Goal: Transaction & Acquisition: Obtain resource

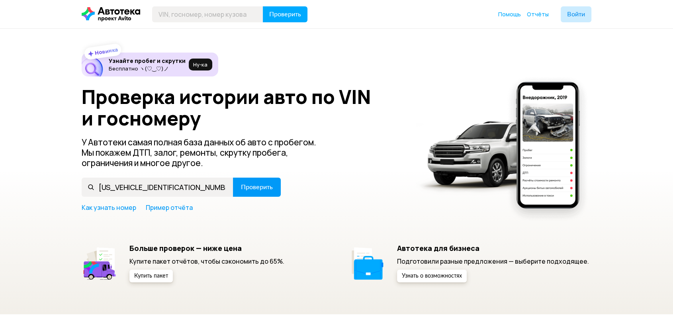
type input "[US_VEHICLE_IDENTIFICATION_NUMBER]"
click at [242, 194] on button "Проверить" at bounding box center [257, 187] width 48 height 19
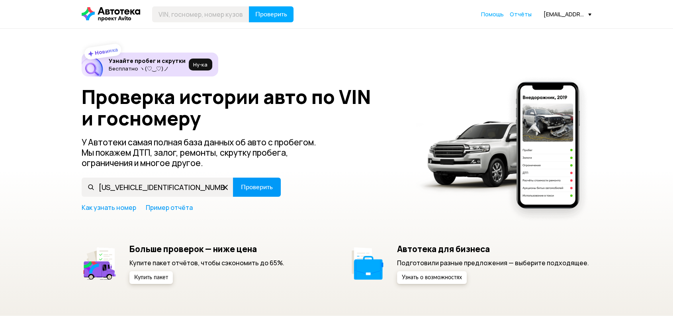
type input "[US_VEHICLE_IDENTIFICATION_NUMBER]"
click at [247, 189] on span "Проверить" at bounding box center [257, 187] width 32 height 6
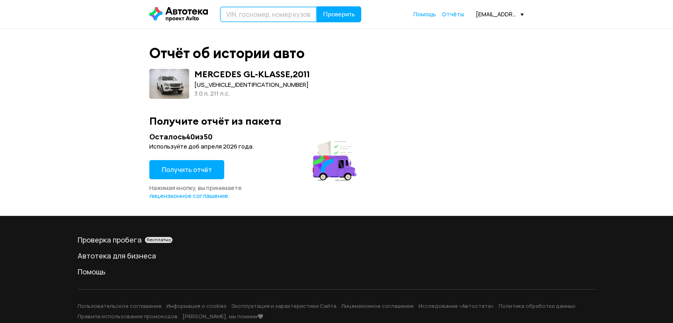
click at [258, 13] on input "text" at bounding box center [268, 14] width 97 height 16
paste input "[US_VEHICLE_IDENTIFICATION_NUMBER]"
type input "[US_VEHICLE_IDENTIFICATION_NUMBER]"
click at [341, 17] on span "Проверить" at bounding box center [339, 14] width 32 height 6
click at [241, 17] on input "text" at bounding box center [268, 14] width 97 height 16
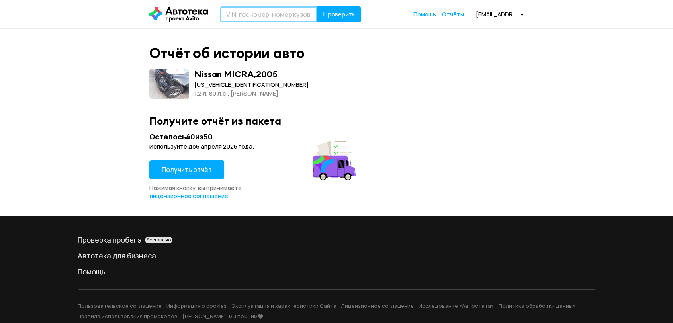
paste input "[VEHICLE_IDENTIFICATION_NUMBER]"
type input "[VEHICLE_IDENTIFICATION_NUMBER]"
click at [330, 15] on span "Проверить" at bounding box center [339, 14] width 32 height 6
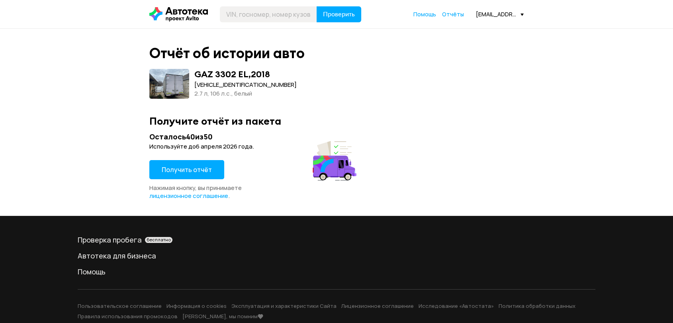
click at [177, 89] on span at bounding box center [169, 84] width 40 height 30
click at [247, 16] on input "text" at bounding box center [268, 14] width 97 height 16
paste input "[VEHICLE_IDENTIFICATION_NUMBER]"
type input "[VEHICLE_IDENTIFICATION_NUMBER]"
click at [339, 14] on span "Проверить" at bounding box center [339, 14] width 32 height 6
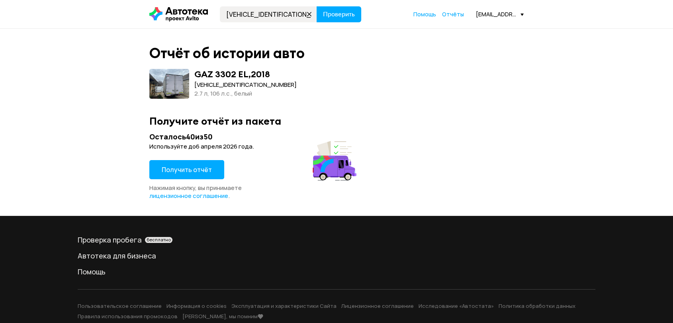
click at [202, 167] on span "Получить отчёт" at bounding box center [187, 169] width 50 height 9
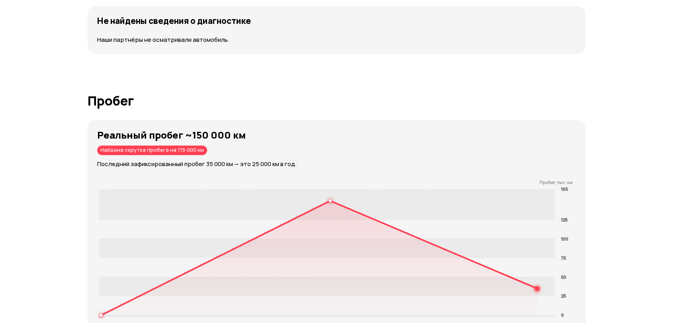
scroll to position [1195, 0]
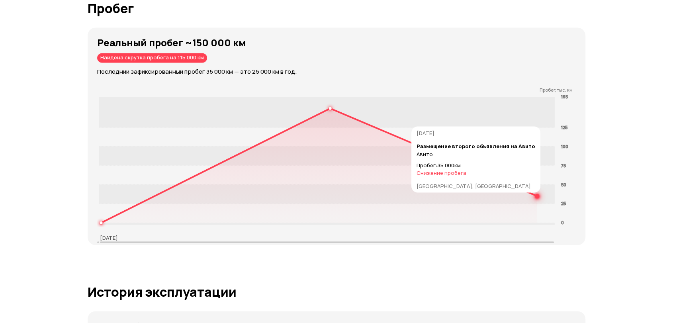
click at [536, 195] on circle at bounding box center [537, 196] width 3 height 3
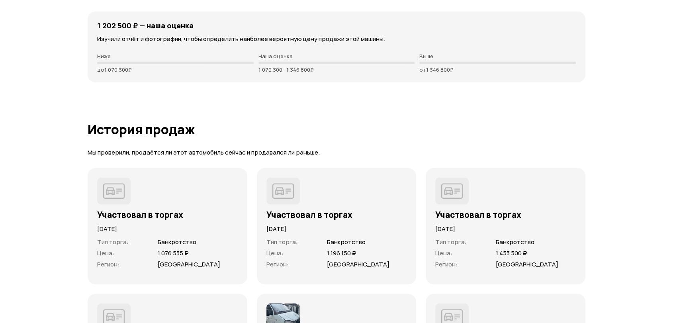
scroll to position [2079, 0]
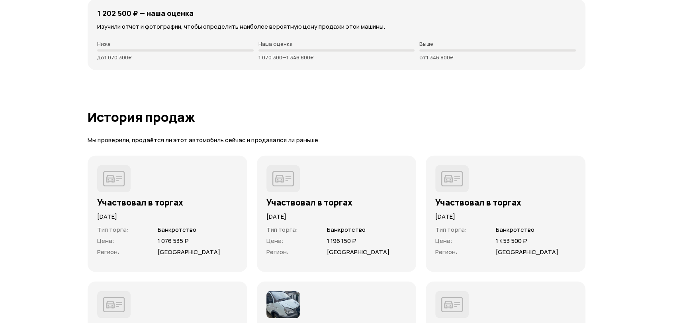
drag, startPoint x: 96, startPoint y: 43, endPoint x: 168, endPoint y: 44, distance: 72.9
click at [168, 44] on div "1 202 500 ₽ — наша оценка Изучили отчёт и фотографии, чтобы определить наиболее…" at bounding box center [337, 34] width 498 height 71
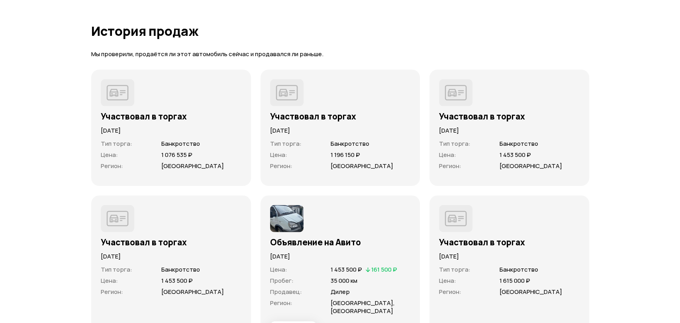
scroll to position [2212, 0]
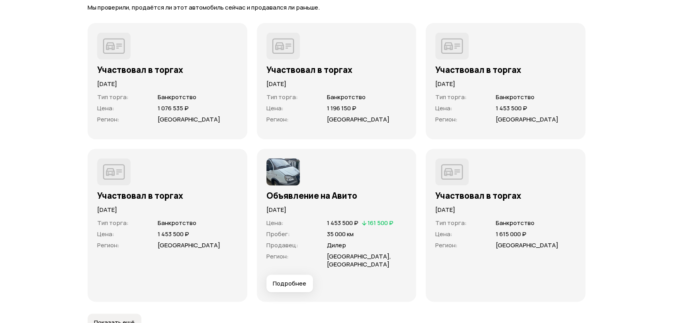
click at [285, 174] on img at bounding box center [282, 171] width 33 height 27
click at [290, 279] on button "Подробнее" at bounding box center [289, 284] width 47 height 18
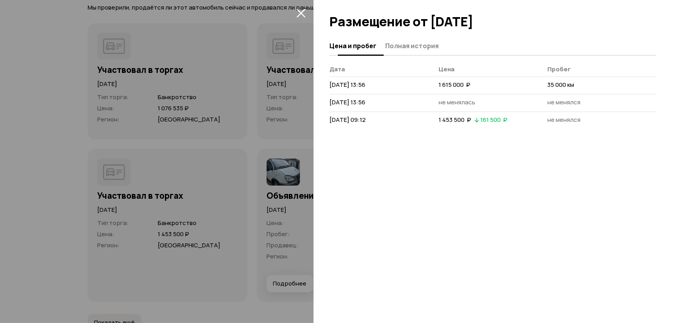
click at [405, 47] on span "Полная история" at bounding box center [411, 46] width 53 height 8
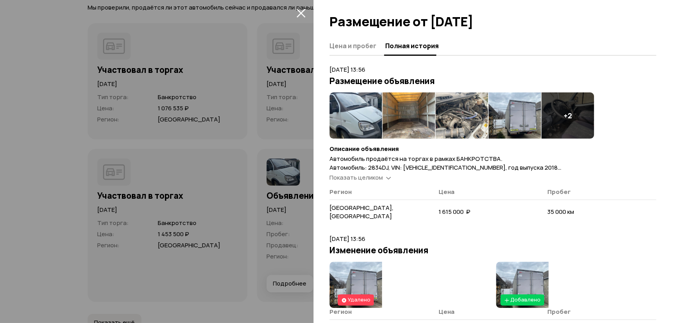
click at [357, 104] on img at bounding box center [355, 115] width 53 height 46
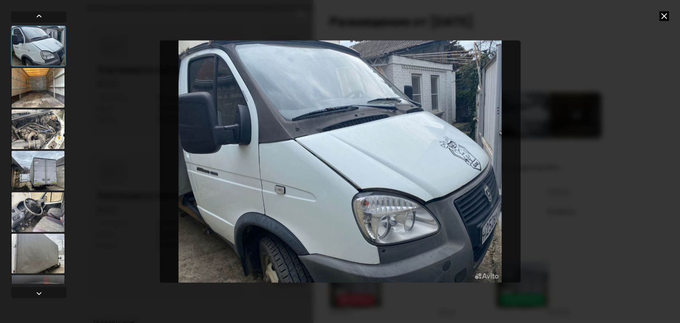
click at [31, 87] on div at bounding box center [38, 88] width 54 height 40
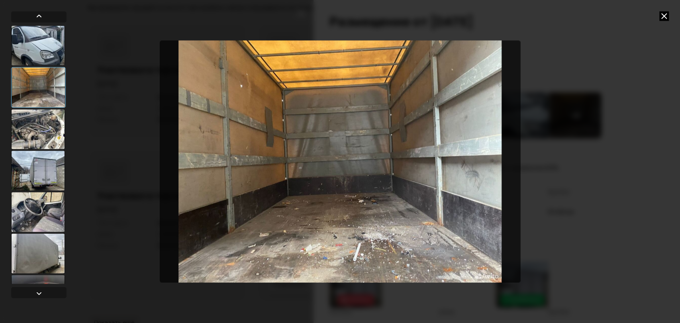
click at [49, 139] on div at bounding box center [38, 129] width 54 height 40
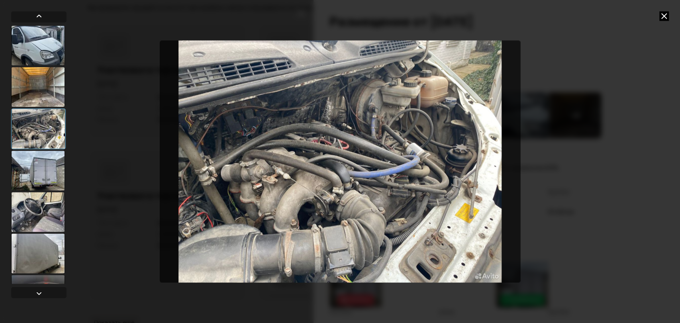
click at [54, 182] on div at bounding box center [38, 171] width 54 height 40
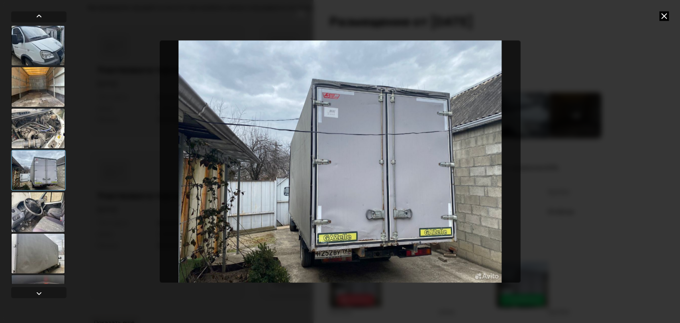
click at [57, 217] on div at bounding box center [38, 212] width 54 height 40
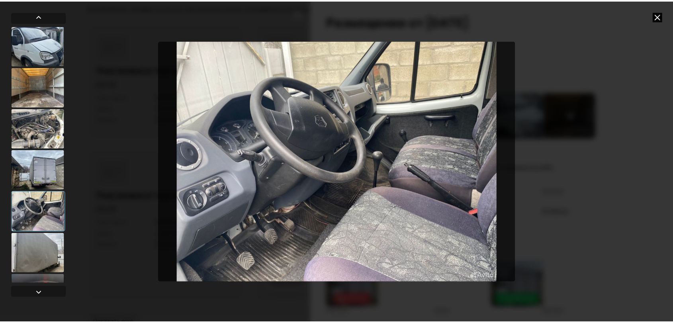
scroll to position [32, 0]
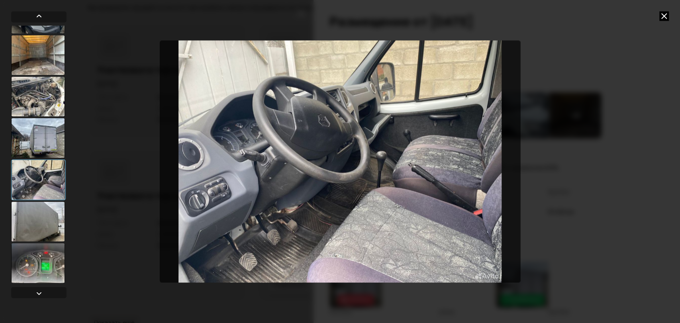
click at [45, 187] on div at bounding box center [38, 179] width 55 height 41
click at [39, 223] on div at bounding box center [38, 221] width 54 height 40
click at [38, 233] on div at bounding box center [38, 221] width 54 height 40
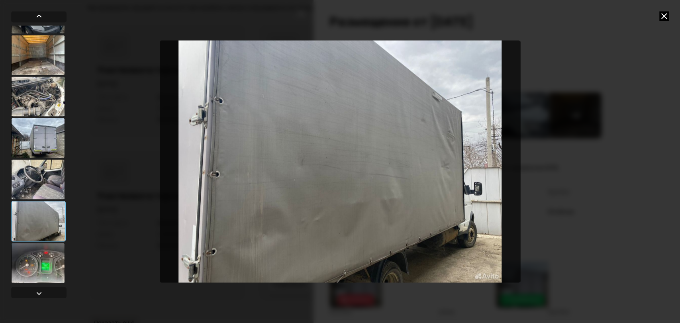
click at [35, 268] on div at bounding box center [38, 263] width 54 height 40
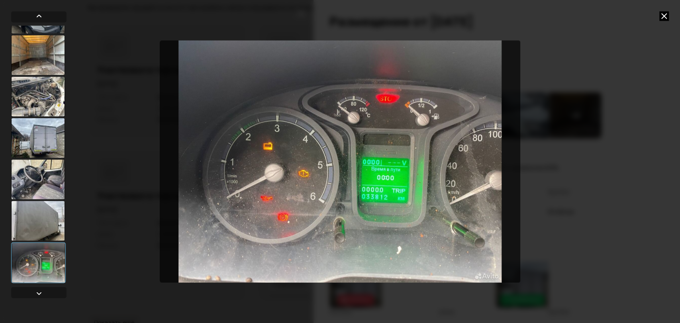
click at [664, 16] on icon at bounding box center [664, 16] width 10 height 10
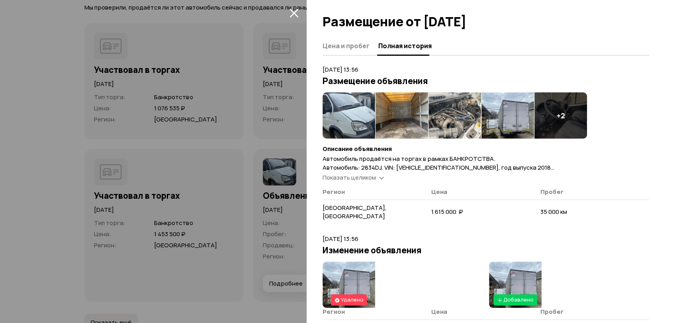
click at [379, 178] on icon at bounding box center [381, 177] width 5 height 8
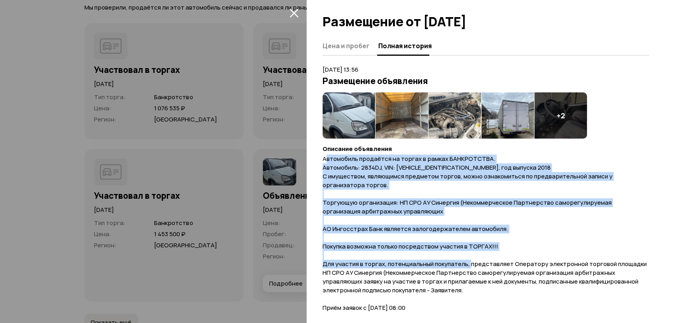
drag, startPoint x: 354, startPoint y: 161, endPoint x: 469, endPoint y: 260, distance: 152.2
click at [469, 260] on span "Автомобиль продаётся на торгах в рамках БАНКРОТСТВА. Автомобиль: 2834DJ, VIN: […" at bounding box center [485, 316] width 324 height 324
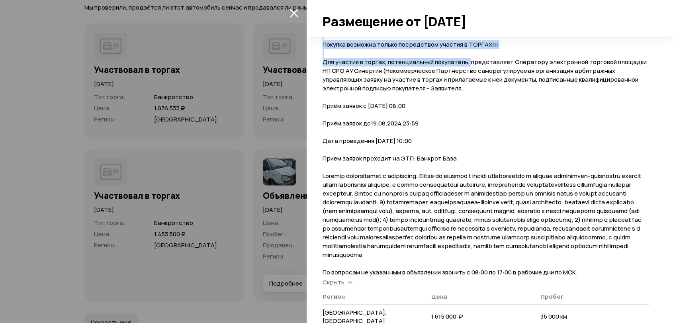
scroll to position [221, 0]
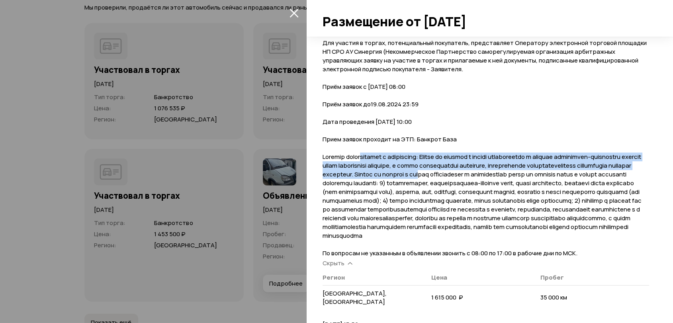
drag, startPoint x: 431, startPoint y: 166, endPoint x: 552, endPoint y: 171, distance: 121.5
click at [552, 171] on span "Автомобиль продаётся на торгах в рамках БАНКРОТСТВА. Автомобиль: 2834DJ, VIN: […" at bounding box center [485, 96] width 324 height 324
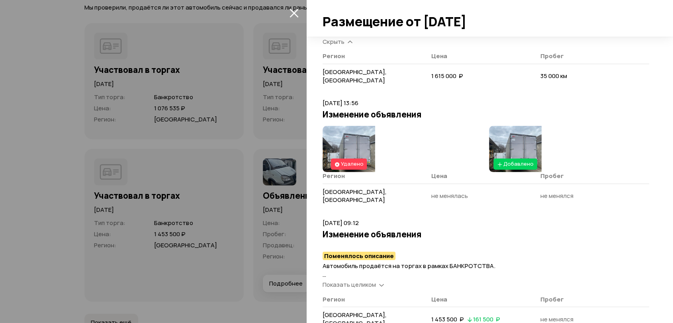
scroll to position [451, 0]
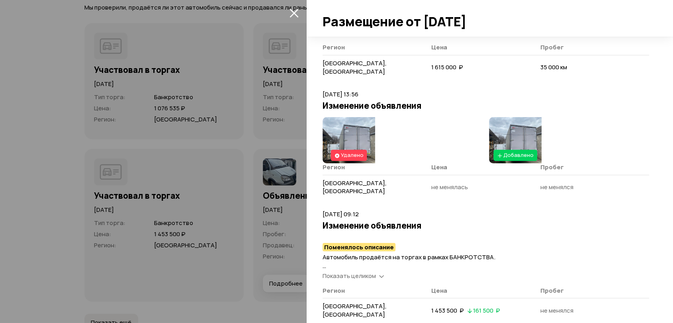
click at [290, 14] on icon "закрыть" at bounding box center [293, 12] width 9 height 9
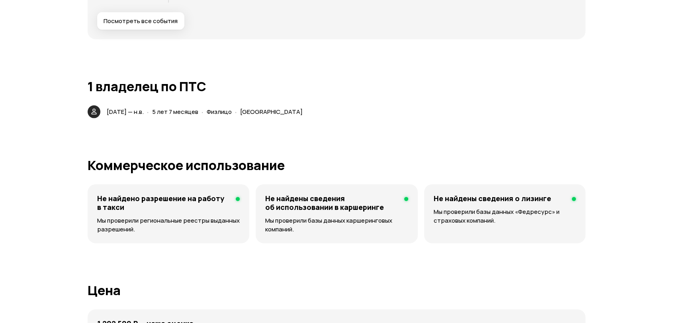
scroll to position [1770, 0]
drag, startPoint x: 350, startPoint y: 102, endPoint x: 375, endPoint y: 102, distance: 24.7
click at [375, 105] on div "[DATE] — н.в. · 5 лет 7 месяцев · Физлицо · [GEOGRAPHIC_DATA]" at bounding box center [337, 111] width 498 height 13
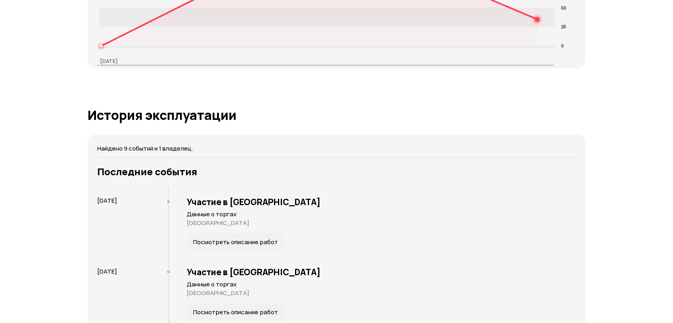
scroll to position [1195, 0]
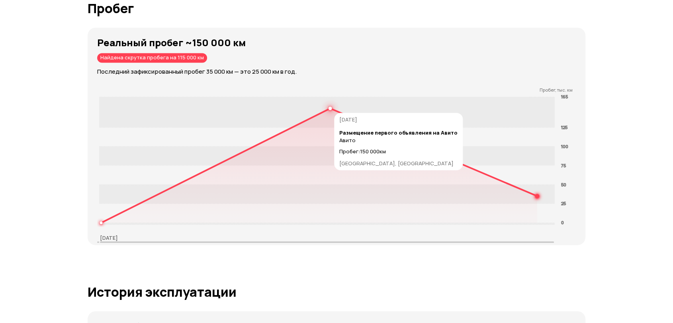
click at [331, 107] on circle at bounding box center [330, 108] width 3 height 3
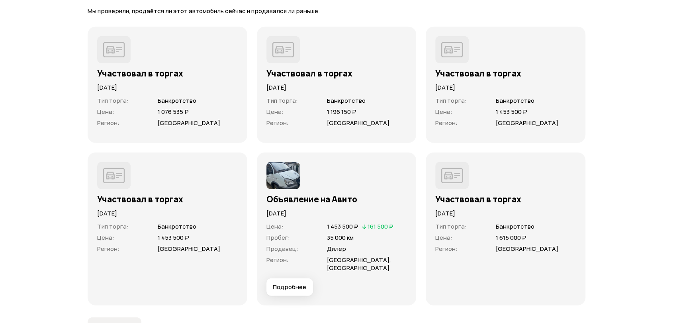
scroll to position [2300, 0]
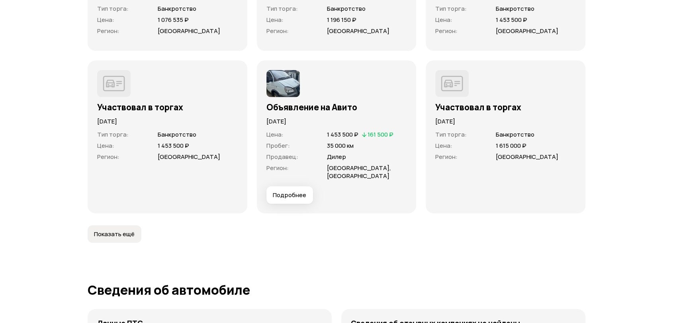
click at [116, 230] on span "Показать ещё" at bounding box center [114, 234] width 41 height 8
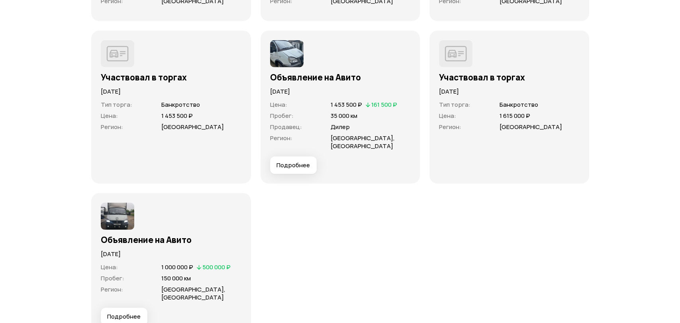
scroll to position [2433, 0]
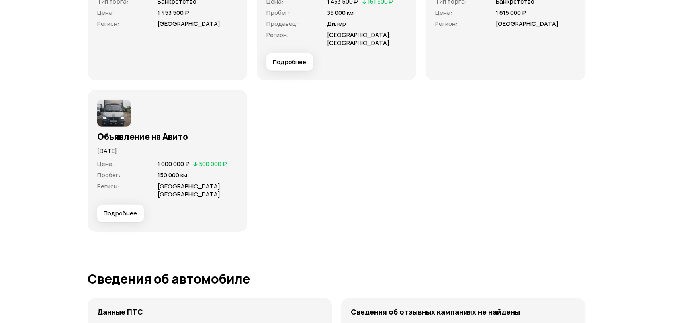
click at [107, 108] on img at bounding box center [113, 113] width 33 height 27
click at [121, 211] on button "Подробнее" at bounding box center [120, 214] width 47 height 18
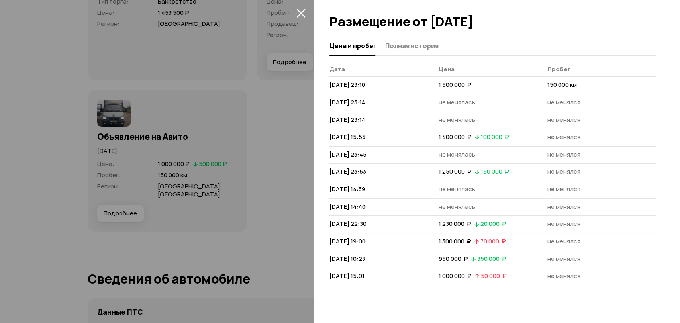
drag, startPoint x: 457, startPoint y: 83, endPoint x: 497, endPoint y: 275, distance: 195.6
click at [497, 275] on tbody "[DATE] 23:10 1 500 000  ₽ 150 000 км [DATE] 23:14 не менялась не менялся [DATE]…" at bounding box center [492, 181] width 327 height 208
click at [405, 61] on div "Цена и пробег Полная история [PERSON_NAME] [DATE] 23:10 1 500 000  ₽ 150 000 км…" at bounding box center [496, 180] width 366 height 286
click at [404, 45] on span "Полная история" at bounding box center [411, 46] width 53 height 8
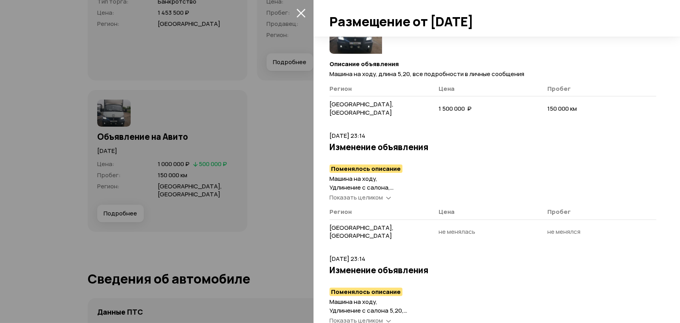
scroll to position [88, 0]
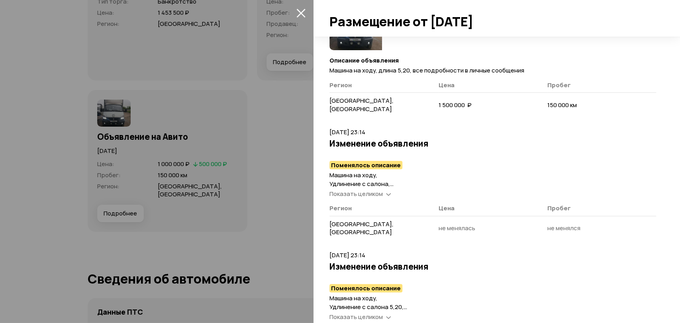
click at [385, 190] on div "Показать целиком" at bounding box center [360, 194] width 65 height 8
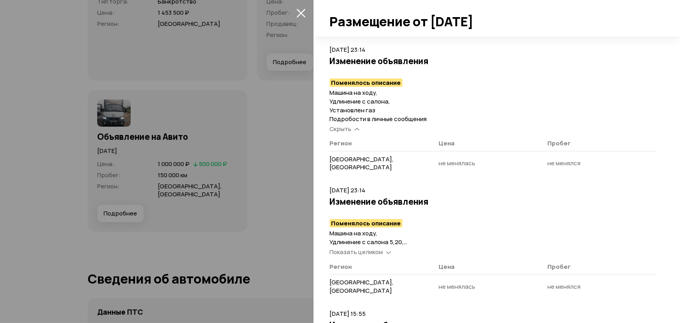
scroll to position [177, 0]
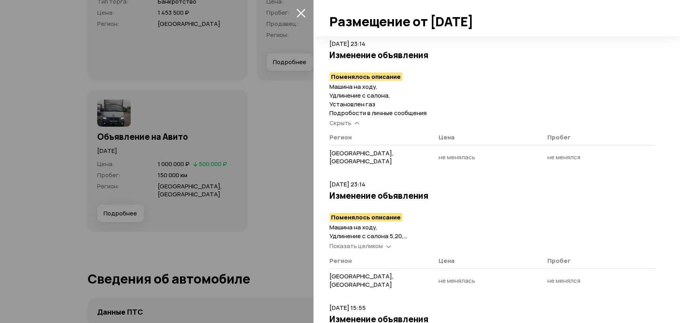
click at [379, 242] on span "Показать целиком" at bounding box center [355, 246] width 53 height 8
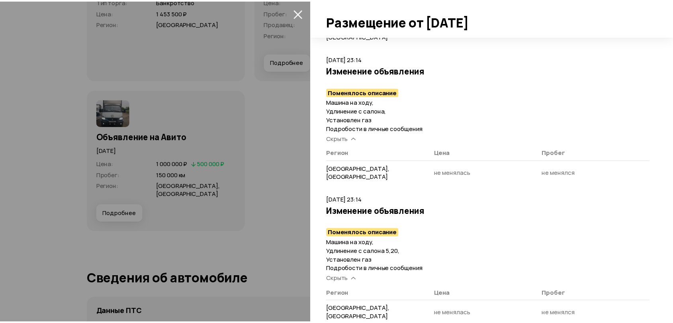
scroll to position [88, 0]
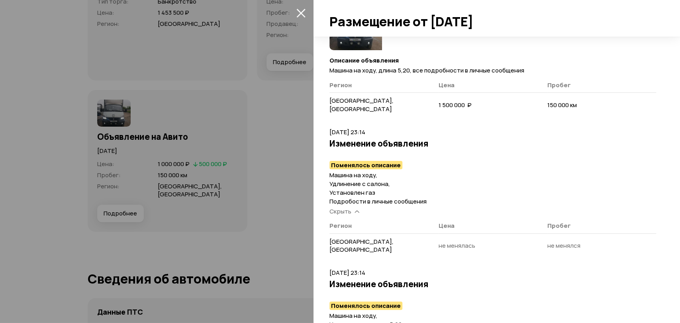
click at [298, 11] on icon "закрыть" at bounding box center [300, 13] width 9 height 9
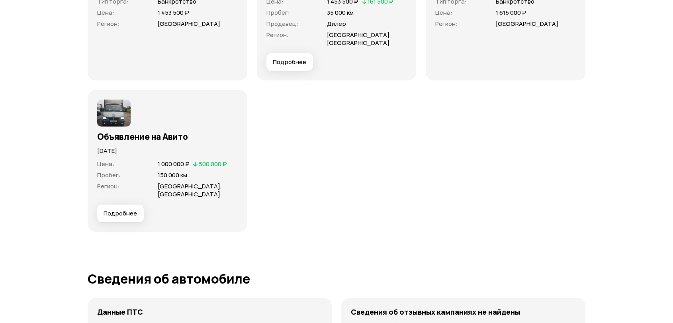
click at [106, 104] on img at bounding box center [113, 113] width 33 height 27
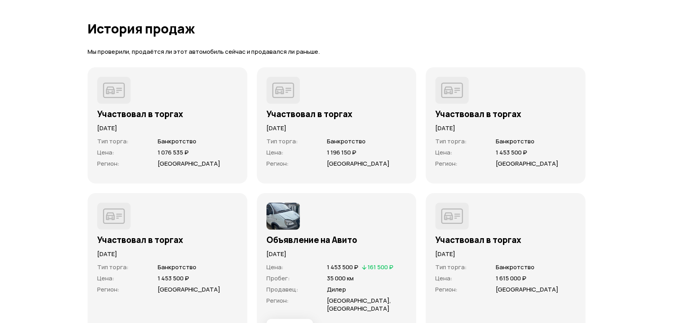
scroll to position [2433, 0]
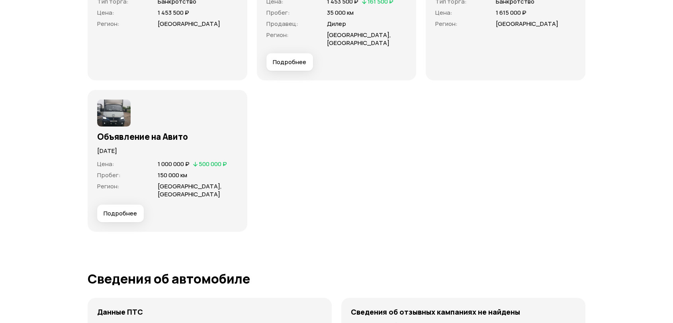
click at [119, 112] on img at bounding box center [113, 113] width 33 height 27
click at [119, 209] on span "Подробнее" at bounding box center [120, 213] width 33 height 8
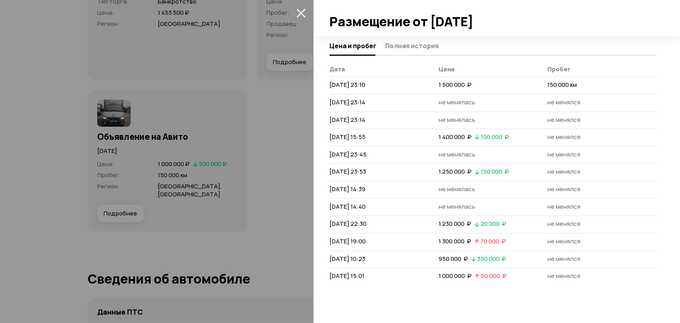
click at [302, 15] on icon "закрыть" at bounding box center [300, 13] width 9 height 9
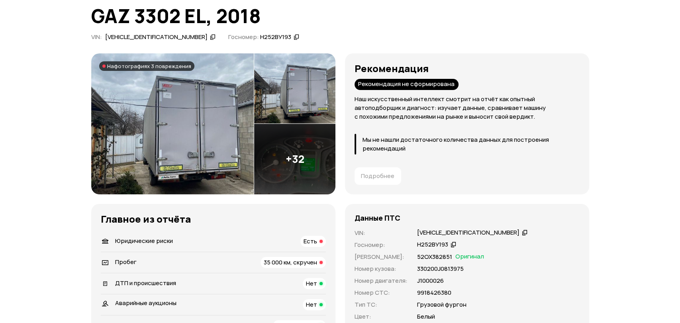
scroll to position [0, 0]
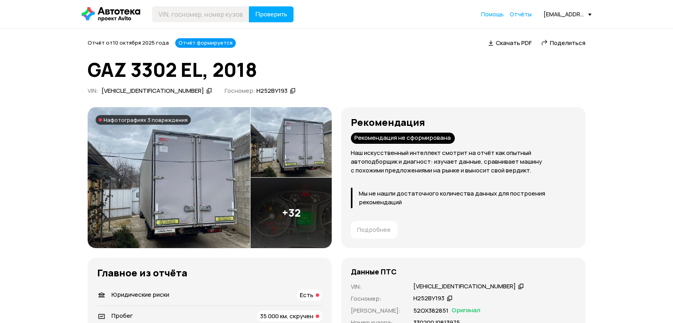
click at [204, 184] on img at bounding box center [169, 177] width 162 height 141
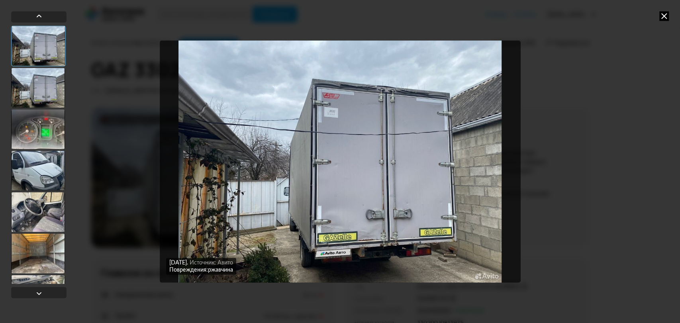
click at [39, 88] on div at bounding box center [38, 88] width 54 height 40
click at [35, 134] on div at bounding box center [38, 129] width 54 height 40
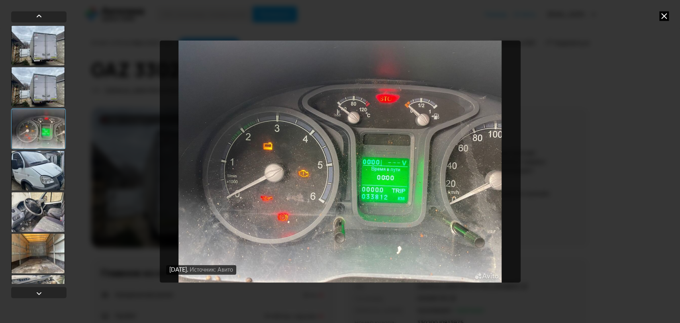
click at [32, 178] on div at bounding box center [38, 171] width 54 height 40
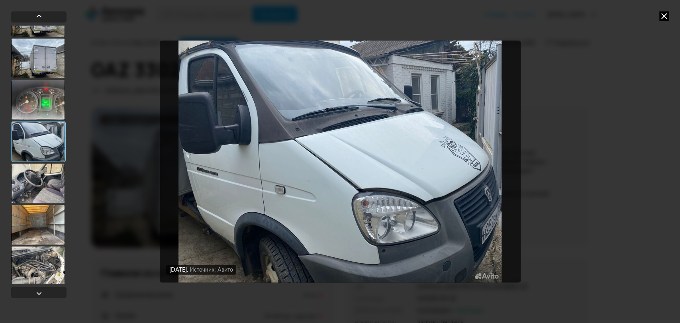
scroll to position [44, 0]
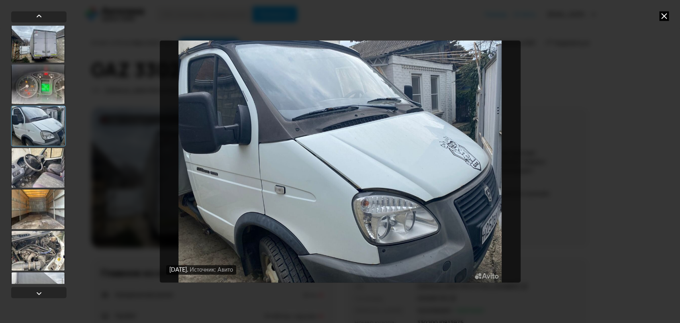
click at [28, 162] on div at bounding box center [38, 168] width 54 height 40
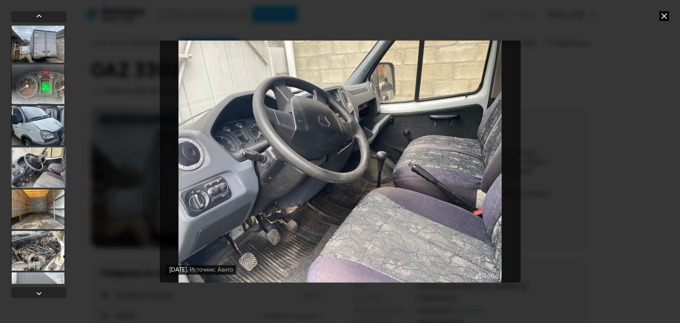
click at [32, 199] on div at bounding box center [38, 209] width 54 height 40
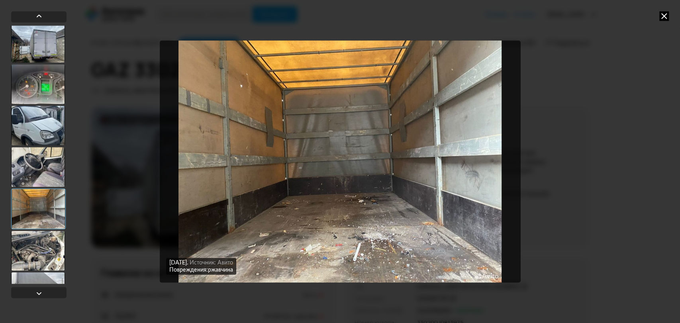
scroll to position [133, 0]
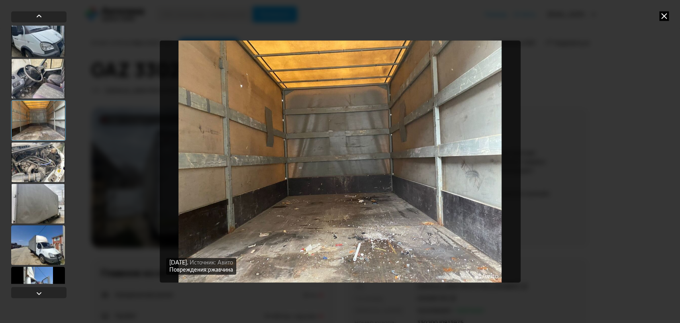
click at [39, 146] on div at bounding box center [38, 162] width 54 height 40
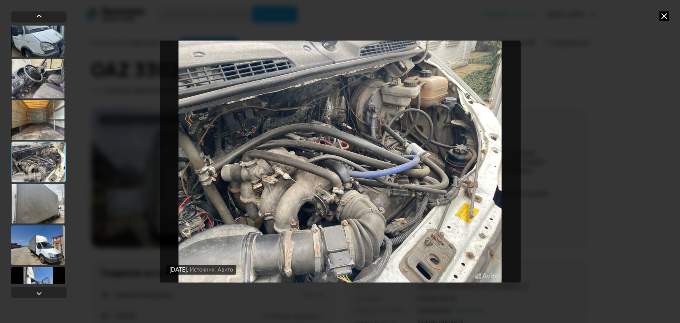
click at [27, 201] on div at bounding box center [38, 204] width 54 height 40
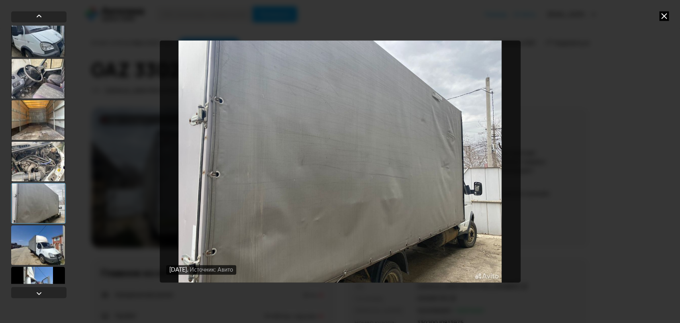
click at [29, 181] on div at bounding box center [38, 161] width 54 height 40
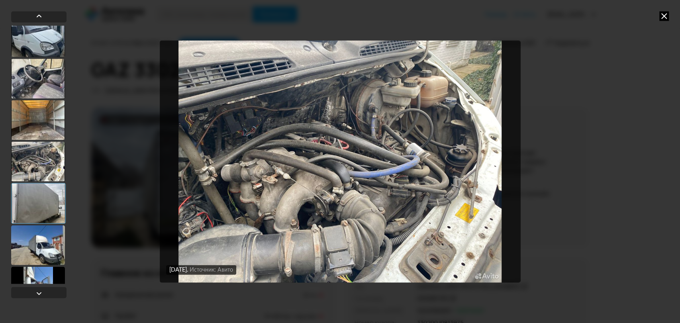
click at [29, 165] on div at bounding box center [38, 161] width 54 height 40
click at [31, 212] on div at bounding box center [38, 204] width 54 height 40
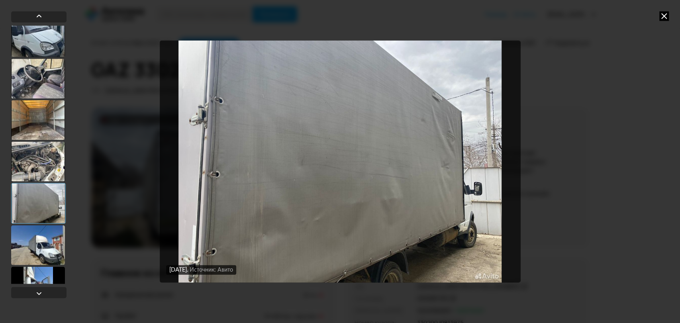
click at [29, 249] on div at bounding box center [38, 245] width 54 height 40
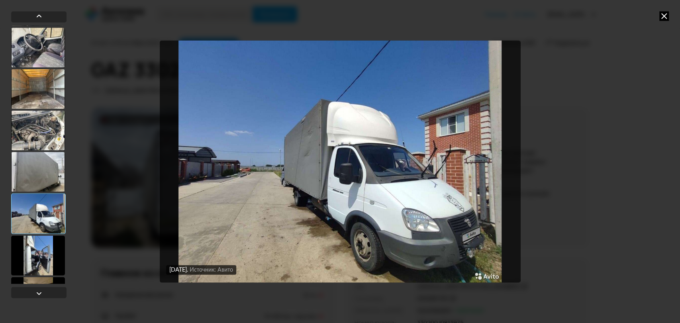
scroll to position [177, 0]
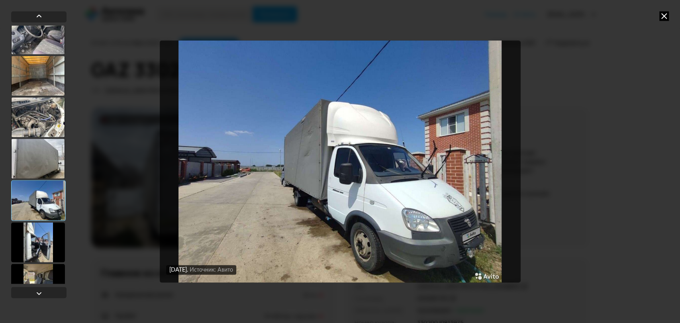
click at [27, 244] on div at bounding box center [38, 242] width 54 height 40
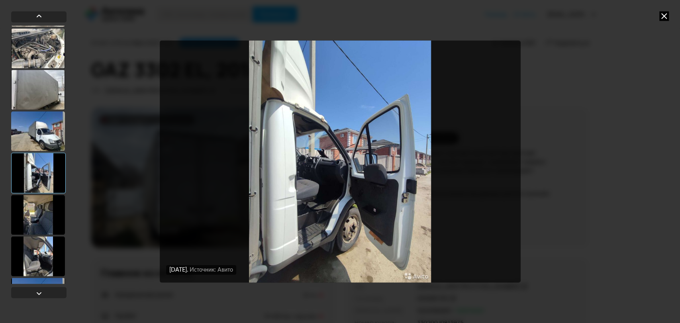
scroll to position [265, 0]
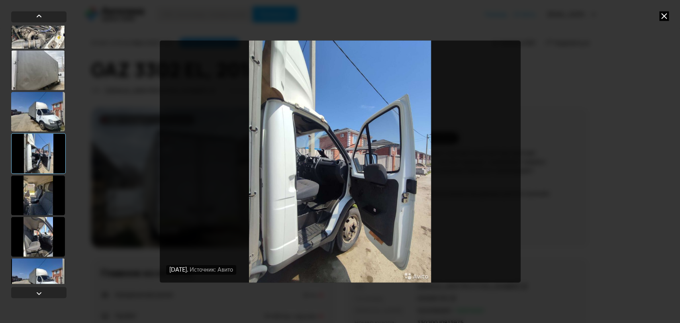
click at [29, 198] on div at bounding box center [38, 195] width 54 height 40
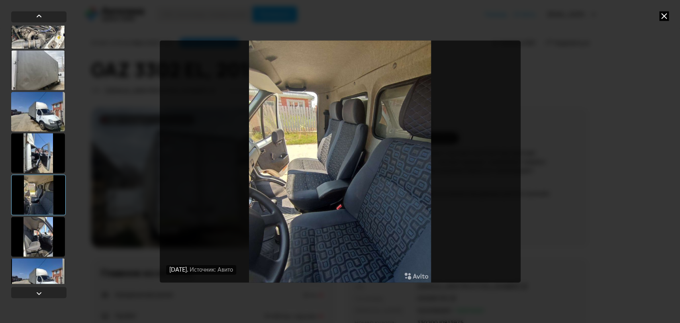
click at [32, 233] on div at bounding box center [38, 237] width 54 height 40
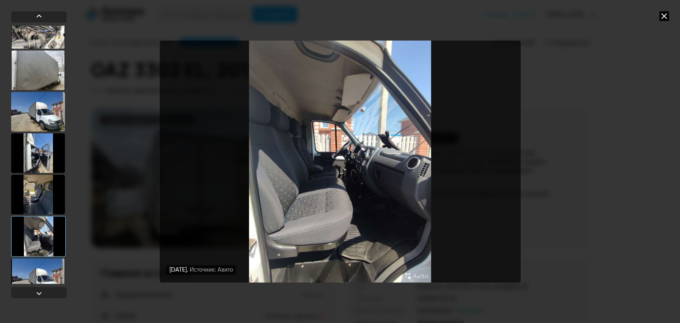
scroll to position [309, 0]
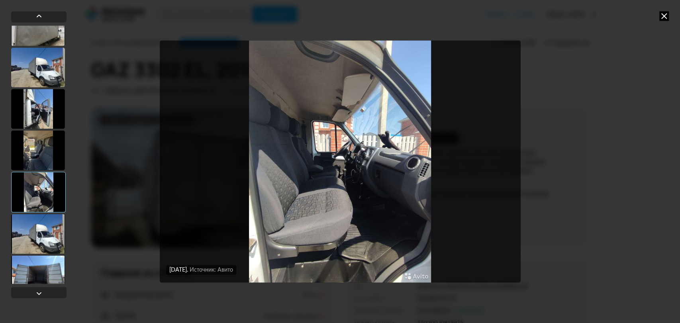
click at [32, 214] on div at bounding box center [38, 234] width 54 height 40
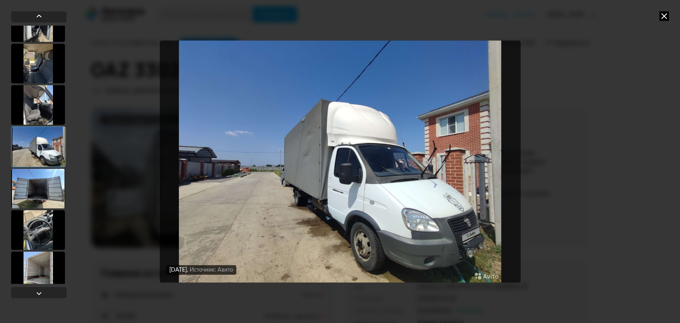
scroll to position [398, 0]
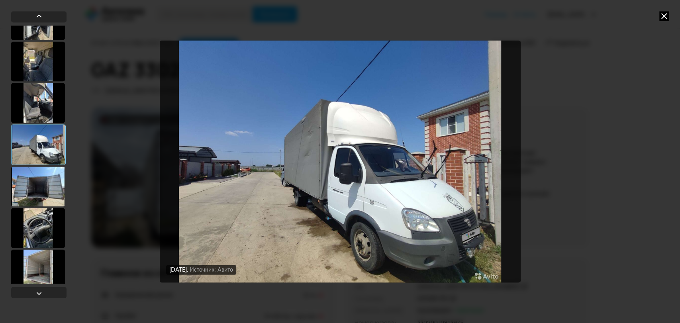
click at [31, 229] on div at bounding box center [38, 228] width 54 height 40
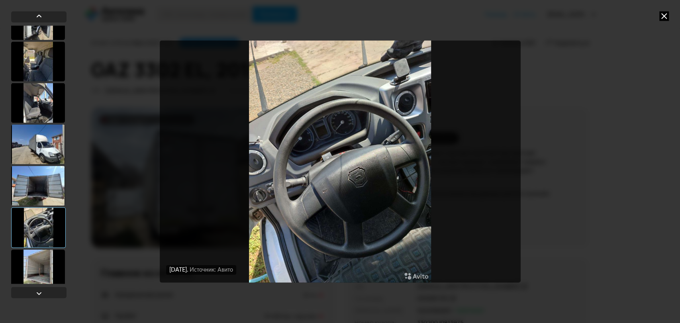
click at [39, 256] on div at bounding box center [38, 269] width 54 height 40
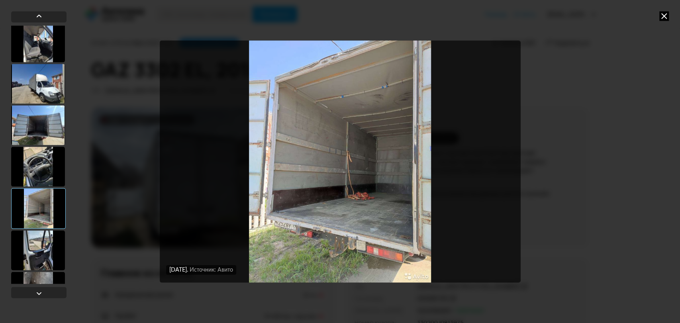
scroll to position [531, 0]
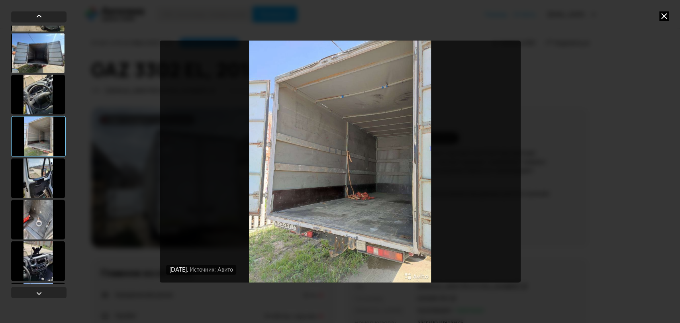
click at [41, 174] on div at bounding box center [38, 178] width 54 height 40
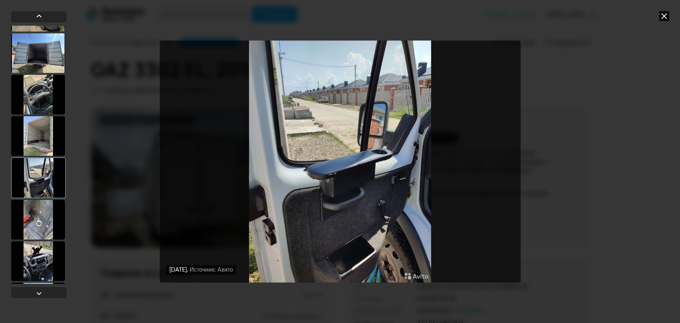
click at [42, 224] on div at bounding box center [38, 219] width 54 height 40
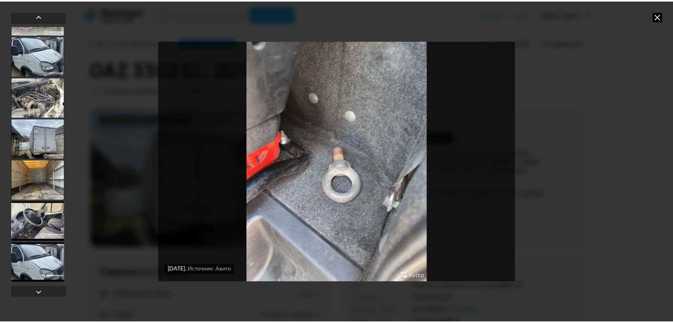
scroll to position [1191, 0]
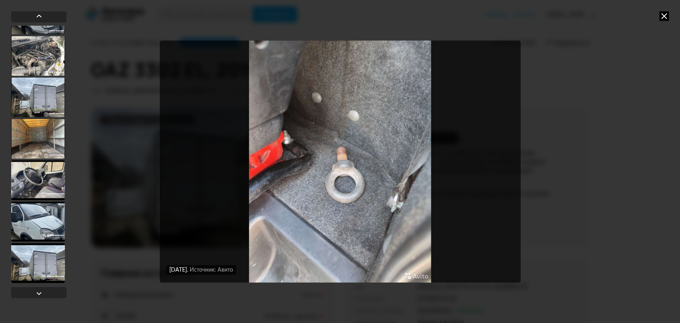
click at [663, 18] on icon at bounding box center [664, 16] width 10 height 10
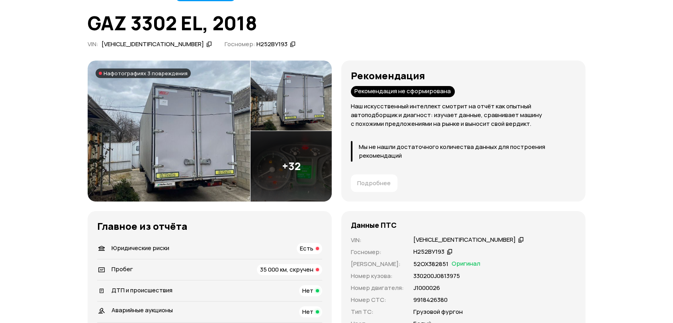
scroll to position [133, 0]
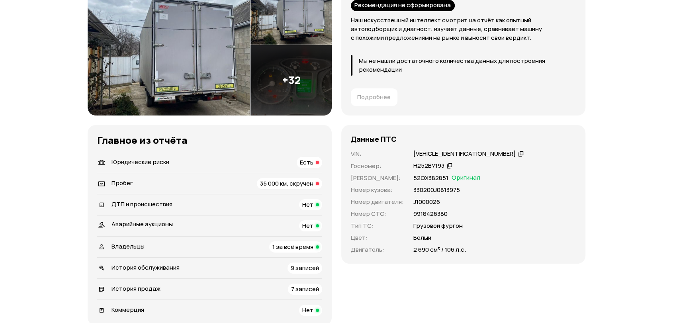
click at [162, 163] on span "Юридические риски" at bounding box center [140, 162] width 58 height 8
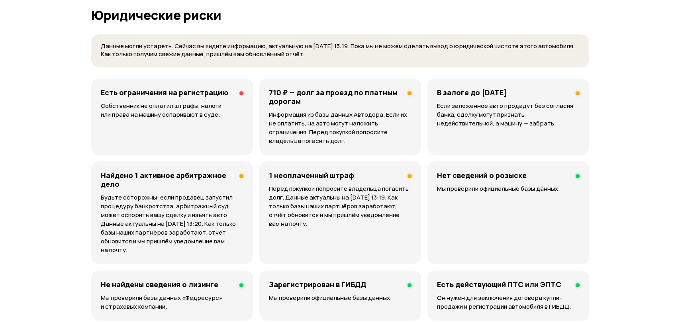
scroll to position [497, 0]
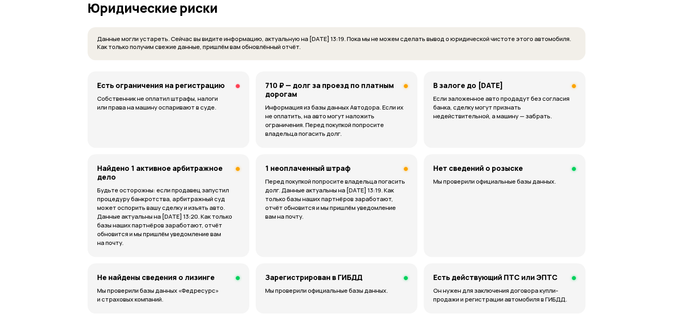
click at [156, 105] on p "Собственник не оплатил штрафы, налоги или права на машину оспаривают в суде." at bounding box center [168, 103] width 143 height 18
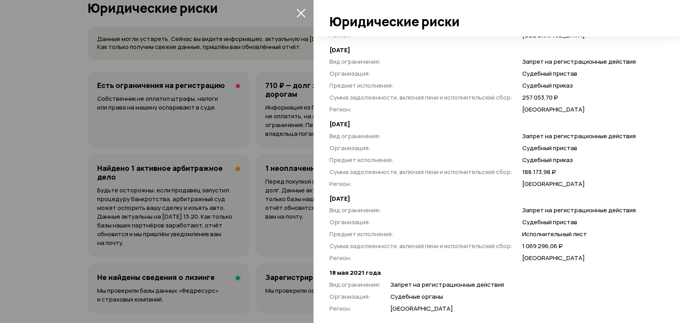
scroll to position [911, 0]
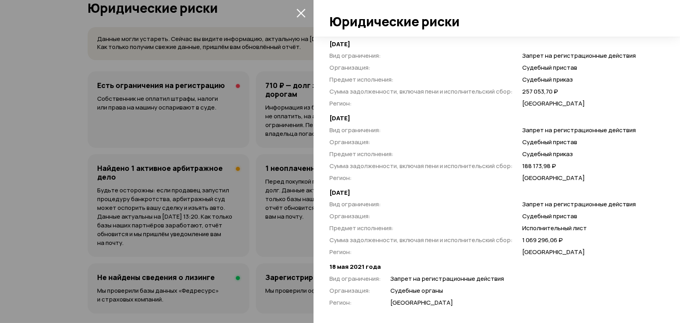
drag, startPoint x: 391, startPoint y: 273, endPoint x: 516, endPoint y: 292, distance: 126.1
click at [516, 292] on div "Вид ограничения : Запрет на регистрационные действия Организация : Судебные орг…" at bounding box center [492, 290] width 327 height 33
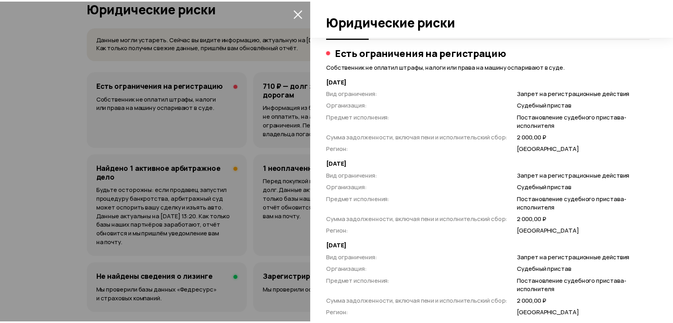
scroll to position [0, 0]
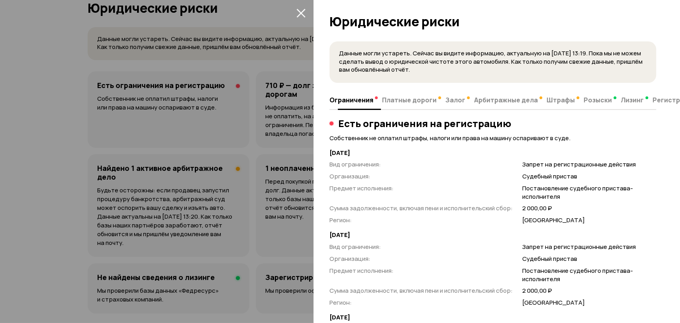
click at [396, 103] on span "Платные дороги" at bounding box center [409, 100] width 55 height 8
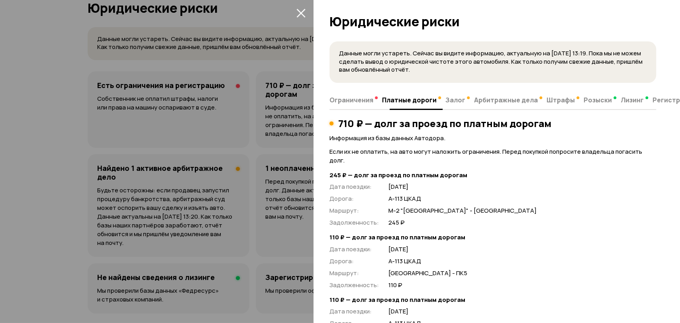
click at [458, 102] on span "Залог" at bounding box center [455, 100] width 20 height 8
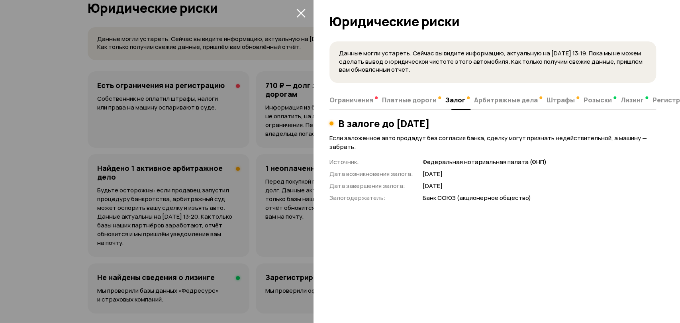
click at [494, 101] on span "Арбитражные дела" at bounding box center [506, 100] width 64 height 8
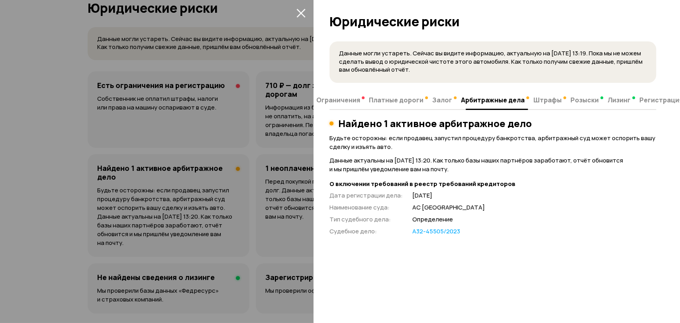
click at [545, 101] on span "Штрафы" at bounding box center [547, 100] width 28 height 8
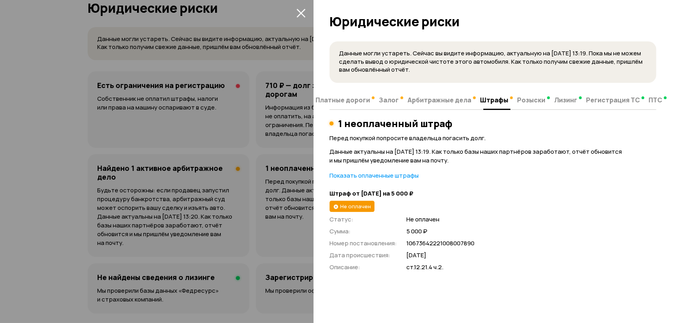
click at [528, 103] on span "Розыски" at bounding box center [531, 100] width 28 height 8
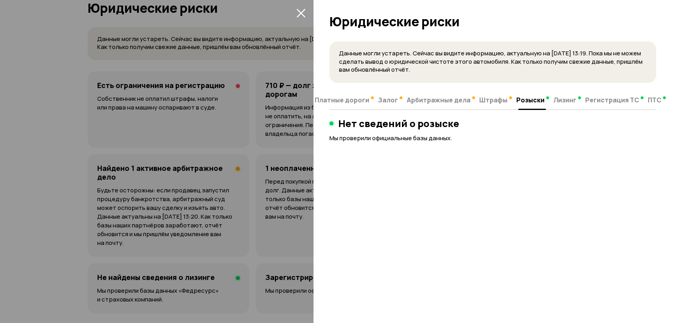
click at [553, 104] on span "Лизинг" at bounding box center [564, 100] width 23 height 8
click at [592, 100] on span "Регистрация ТС" at bounding box center [612, 100] width 54 height 8
click at [331, 99] on span "Платные дороги" at bounding box center [342, 100] width 55 height 8
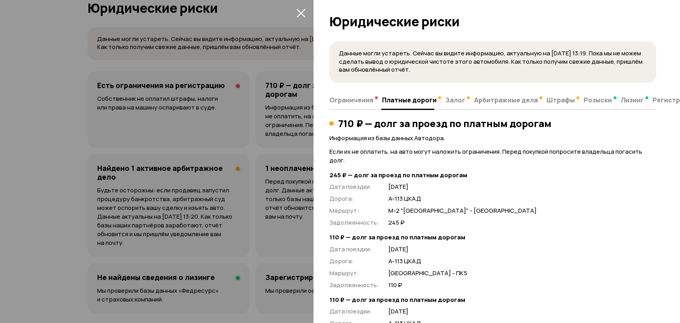
click at [300, 18] on button "закрыть" at bounding box center [300, 12] width 13 height 13
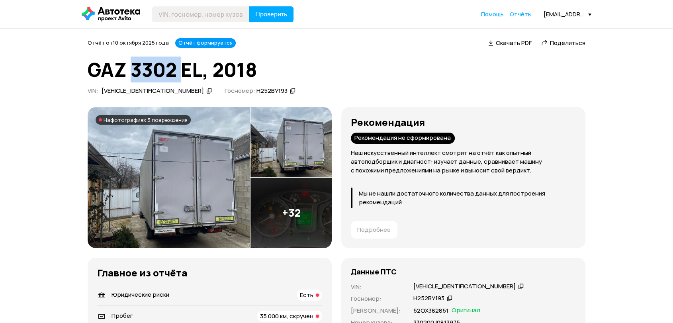
drag, startPoint x: 135, startPoint y: 65, endPoint x: 182, endPoint y: 72, distance: 47.5
click at [182, 72] on h1 "GAZ 3302 EL, 2018" at bounding box center [337, 70] width 498 height 22
click at [198, 166] on img at bounding box center [169, 177] width 162 height 141
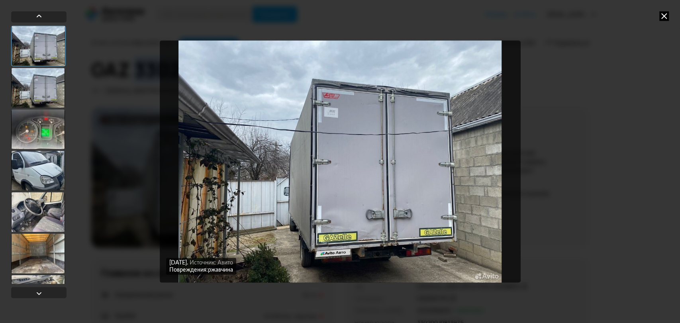
click at [35, 176] on div at bounding box center [38, 171] width 54 height 40
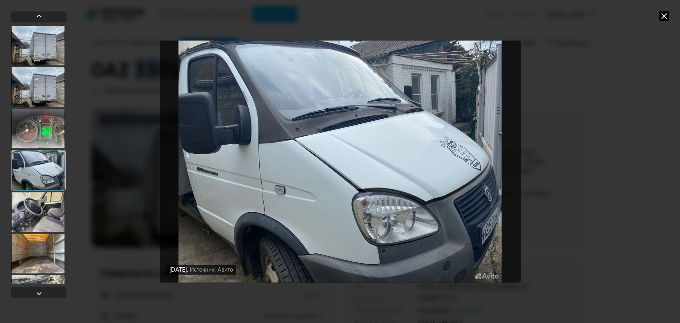
scroll to position [44, 0]
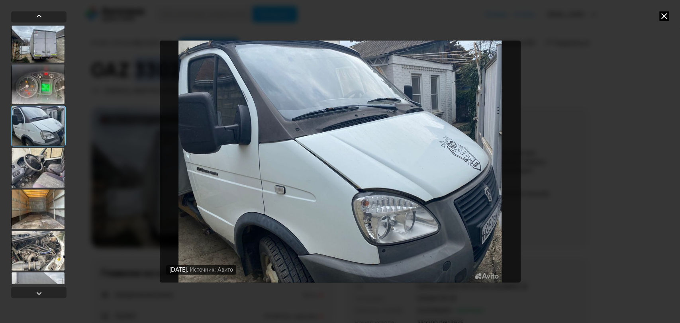
click at [47, 180] on div at bounding box center [38, 168] width 54 height 40
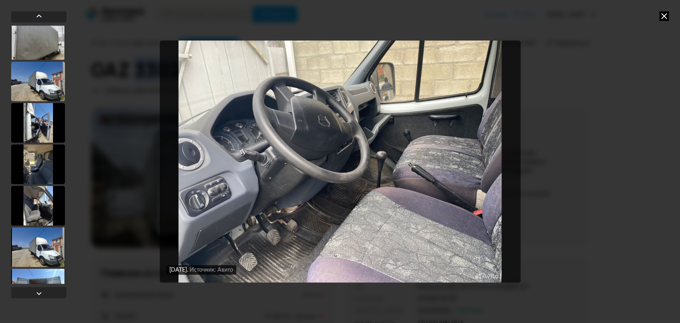
scroll to position [221, 0]
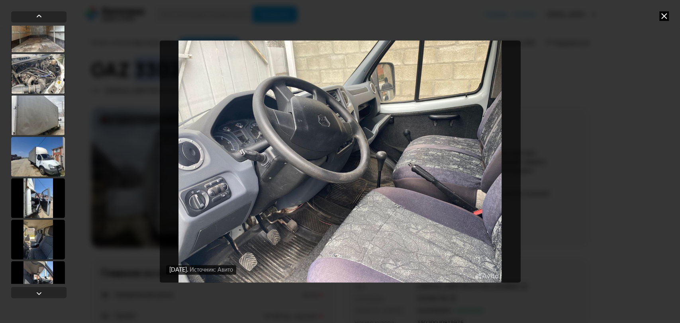
click at [50, 162] on div at bounding box center [38, 157] width 54 height 40
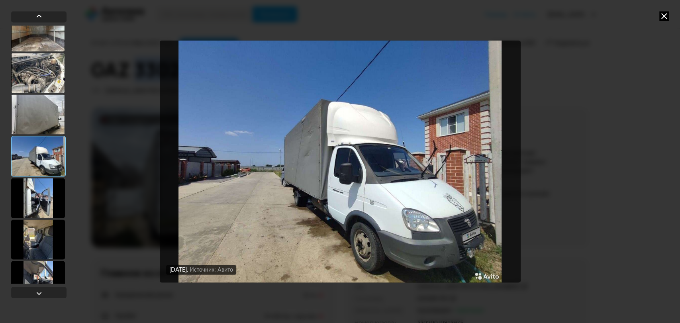
scroll to position [220, 0]
